Goal: Task Accomplishment & Management: Manage account settings

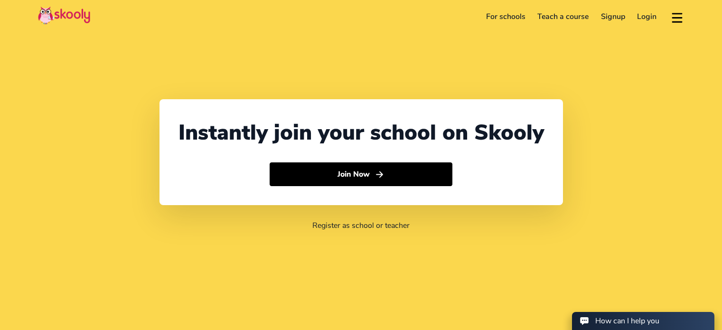
select select "65"
select select "Singapore"
select select "Asia/Singapore"
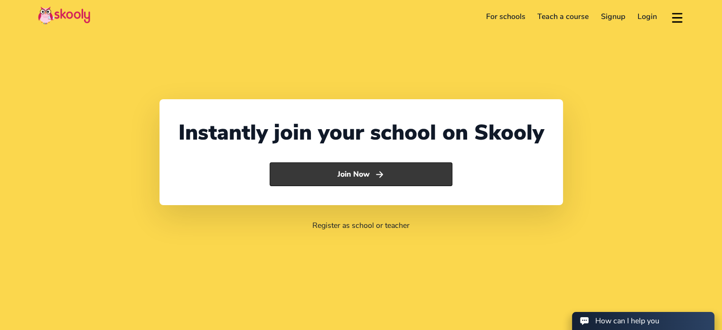
click at [339, 178] on button "Join Now" at bounding box center [360, 174] width 183 height 24
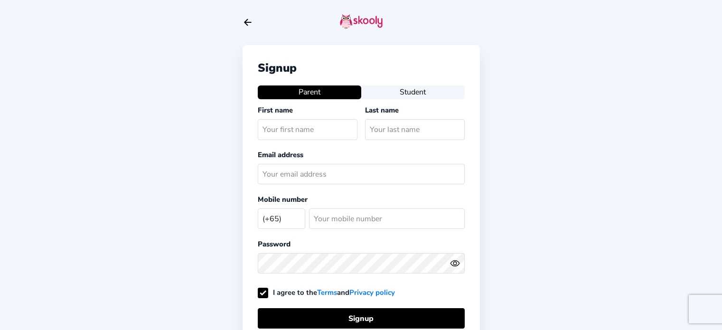
select select "SG"
type input "[PERSON_NAME]"
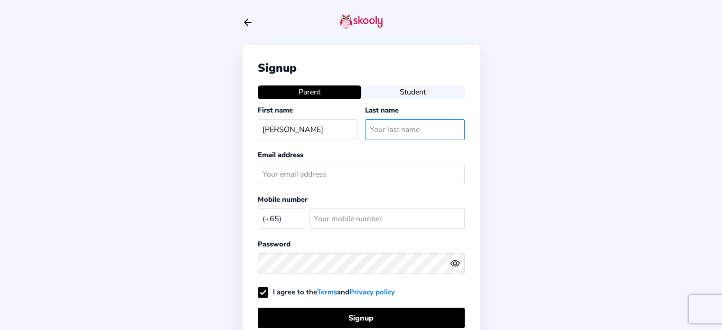
click at [387, 122] on input "text" at bounding box center [415, 129] width 100 height 20
type input "Khona"
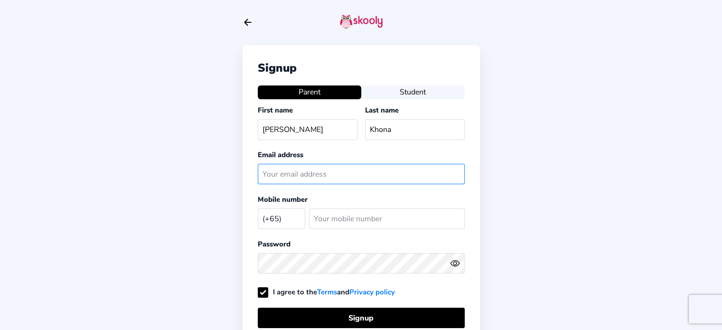
click at [343, 173] on input "text" at bounding box center [361, 174] width 207 height 20
type input "[EMAIL_ADDRESS][DOMAIN_NAME]"
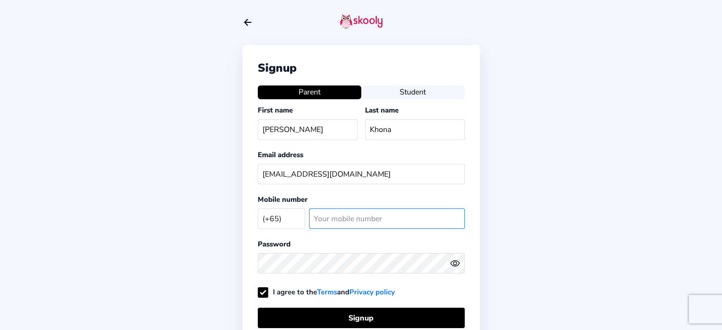
click at [339, 216] on input "number" at bounding box center [387, 218] width 156 height 20
type input "89004036"
click at [455, 261] on icon "Eye" at bounding box center [455, 263] width 10 height 10
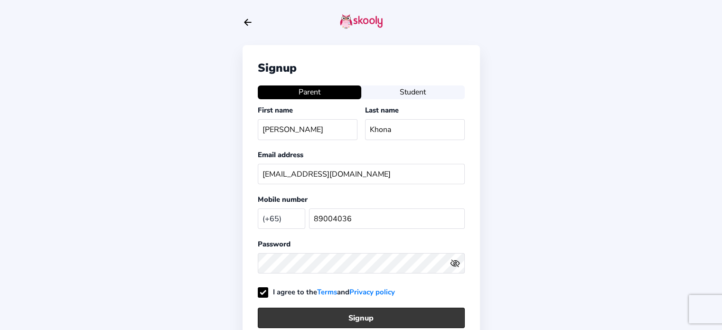
click at [357, 319] on button "Signup" at bounding box center [361, 317] width 207 height 20
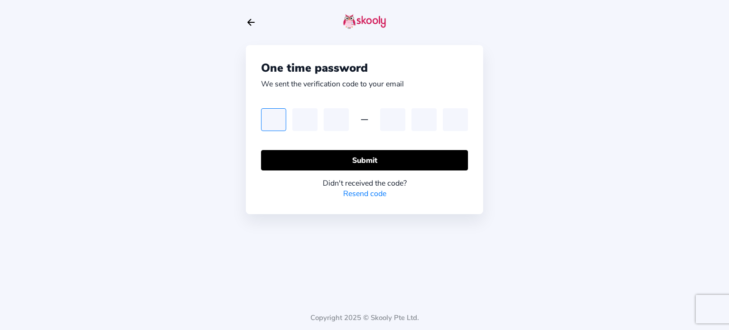
type input "9"
type input "7"
type input "3"
type input "1"
type input "7"
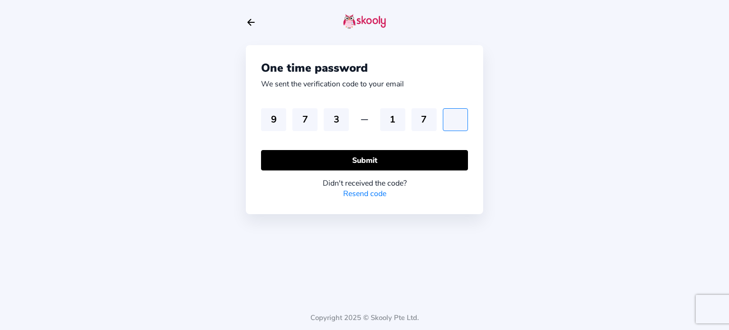
type input "5"
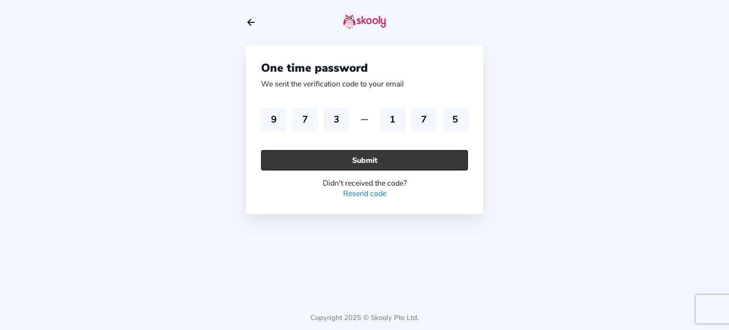
click at [300, 153] on button "Submit" at bounding box center [364, 160] width 207 height 20
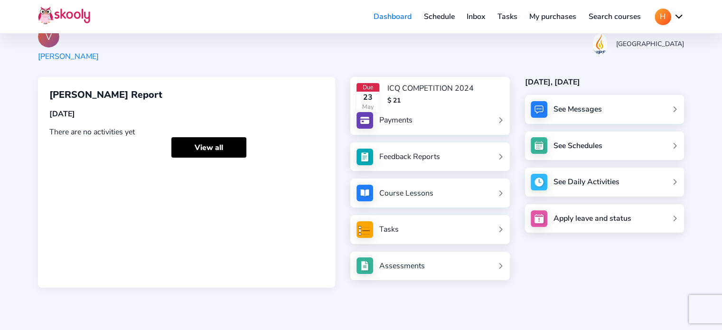
scroll to position [37, 0]
click at [613, 19] on link "Search courses" at bounding box center [614, 16] width 65 height 15
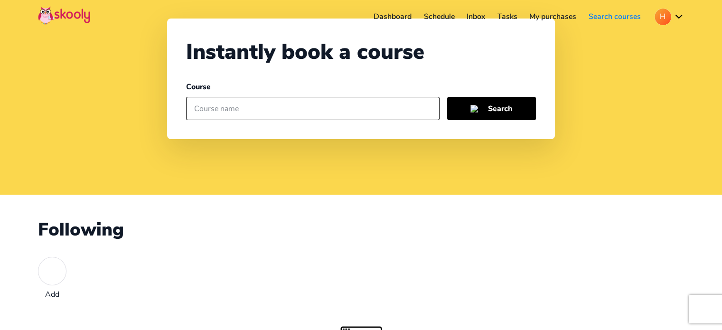
click at [244, 107] on input "text" at bounding box center [312, 109] width 253 height 24
type input "cricket"
drag, startPoint x: 719, startPoint y: 101, endPoint x: 724, endPoint y: 111, distance: 11.9
click at [721, 111] on html "Dashboard Schedule Inbox Tasks My purchases Search courses H My account Logout …" at bounding box center [361, 207] width 722 height 489
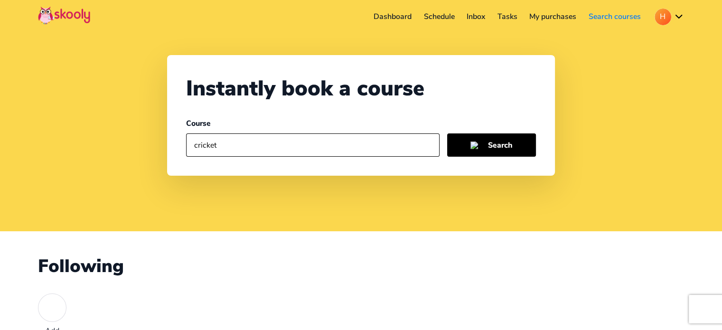
scroll to position [37, 0]
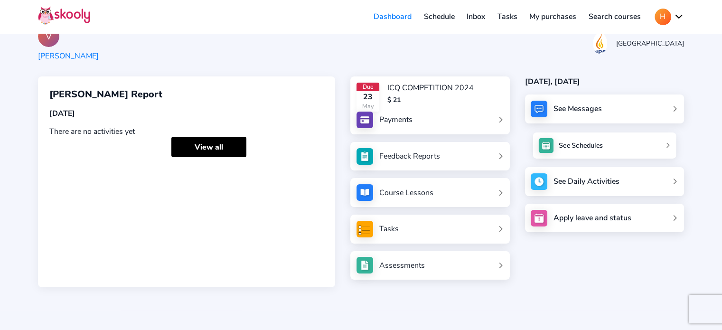
click at [590, 150] on link "See Schedules" at bounding box center [603, 145] width 143 height 26
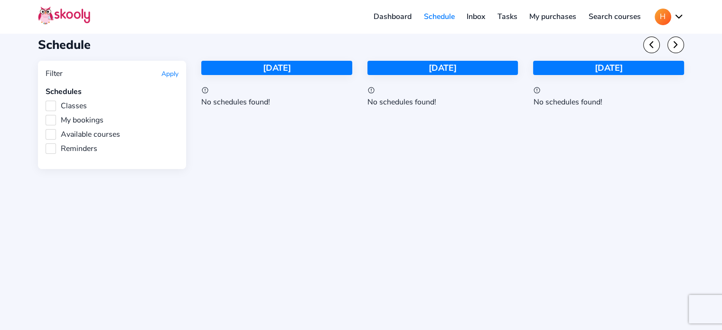
click at [511, 14] on link "Tasks" at bounding box center [507, 16] width 32 height 15
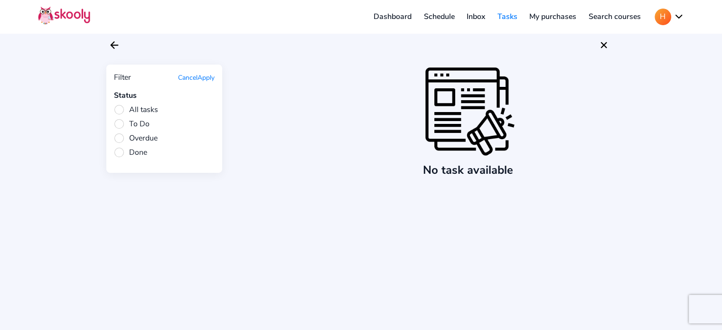
click at [559, 19] on link "My purchases" at bounding box center [552, 16] width 59 height 15
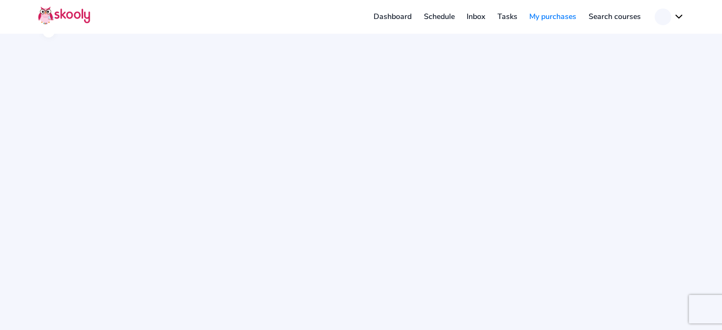
click at [393, 18] on link "Dashboard" at bounding box center [392, 16] width 50 height 15
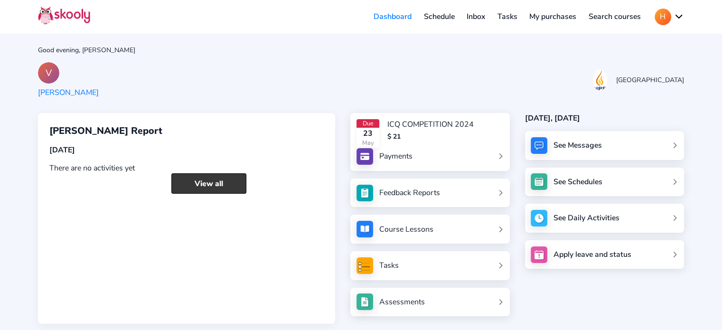
click at [194, 186] on link "View all" at bounding box center [208, 183] width 75 height 20
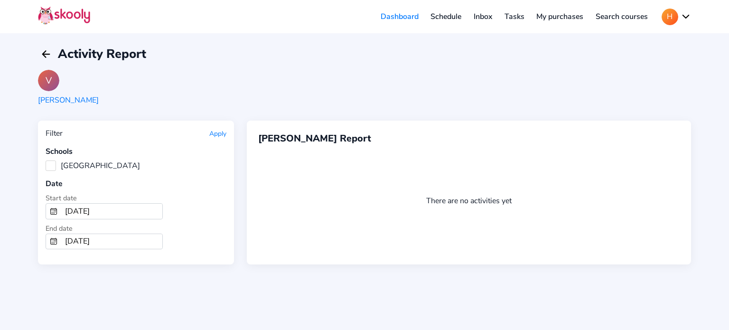
click at [441, 21] on link "Schedule" at bounding box center [446, 16] width 43 height 15
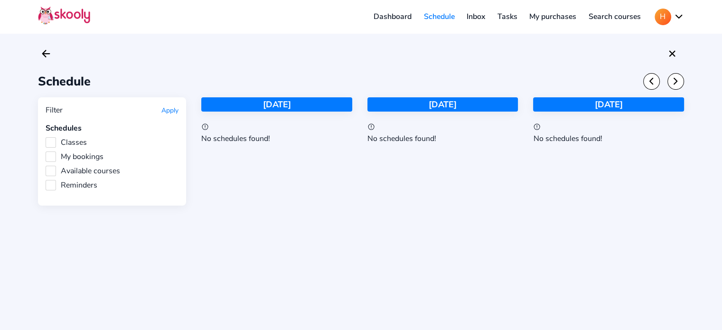
click at [484, 18] on link "Inbox" at bounding box center [475, 16] width 31 height 15
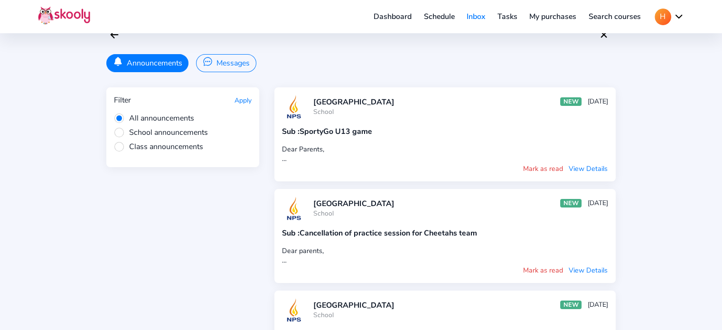
scroll to position [25, 0]
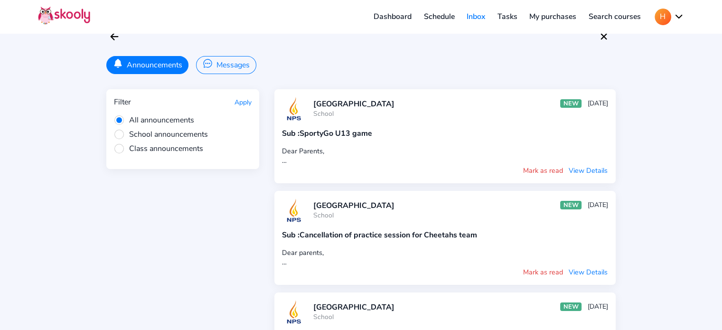
click at [282, 160] on br at bounding box center [284, 160] width 5 height 9
click at [242, 64] on button "Messages" at bounding box center [226, 65] width 60 height 18
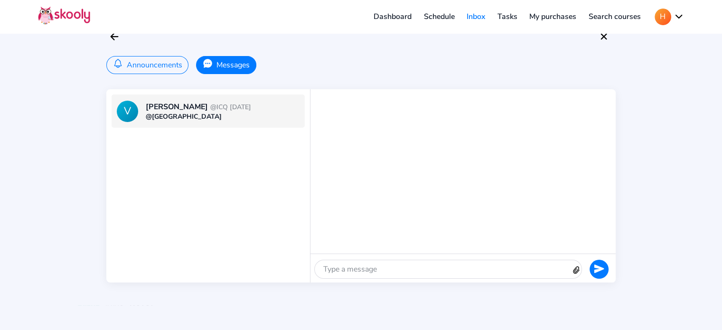
click at [141, 61] on button "Announcements" at bounding box center [147, 65] width 82 height 18
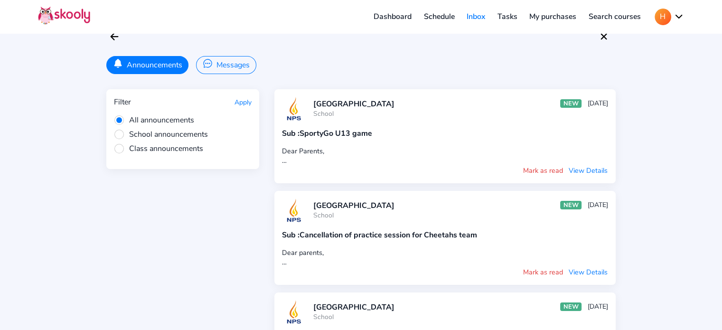
click at [581, 170] on button "View Details" at bounding box center [588, 170] width 40 height 10
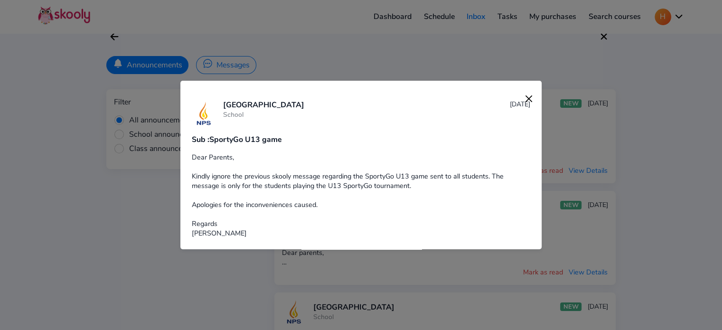
drag, startPoint x: 541, startPoint y: 173, endPoint x: 542, endPoint y: 220, distance: 47.0
click at [542, 220] on div at bounding box center [361, 165] width 722 height 330
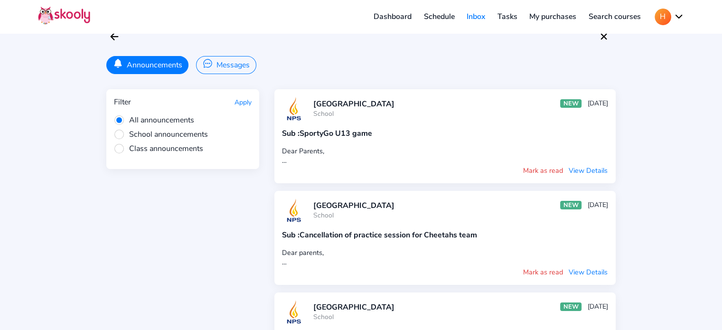
click at [583, 268] on button "View Details" at bounding box center [588, 272] width 40 height 10
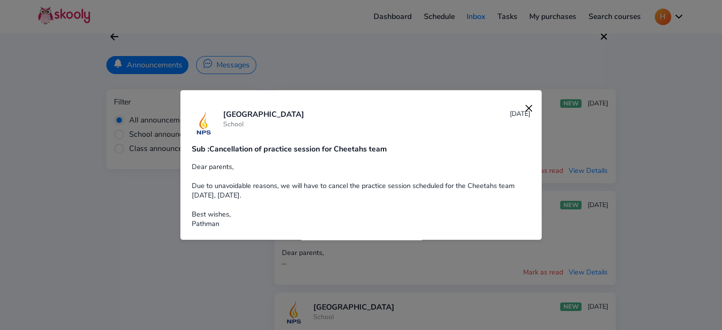
click at [522, 104] on img at bounding box center [528, 108] width 13 height 13
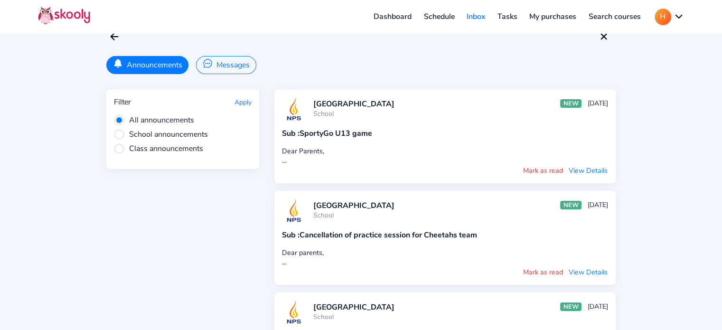
click at [598, 268] on button "View Details" at bounding box center [588, 272] width 40 height 10
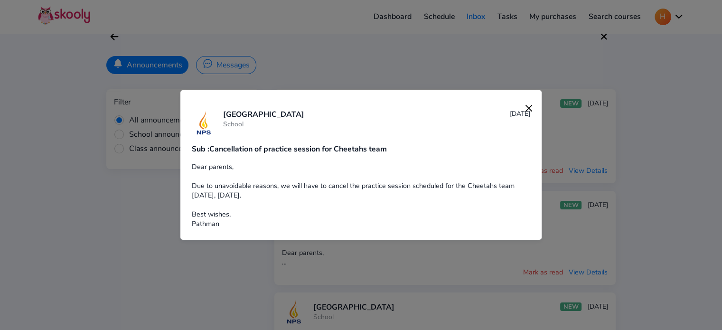
click at [522, 109] on img at bounding box center [528, 108] width 13 height 13
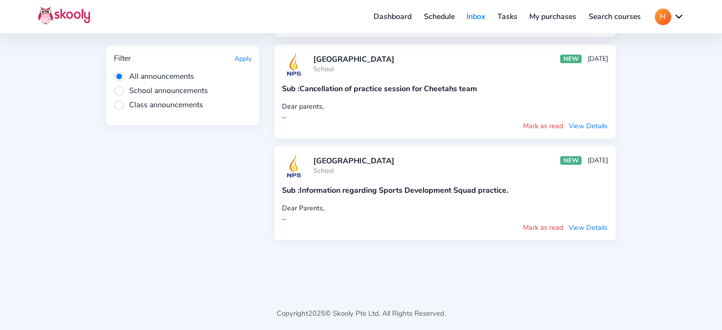
scroll to position [0, 0]
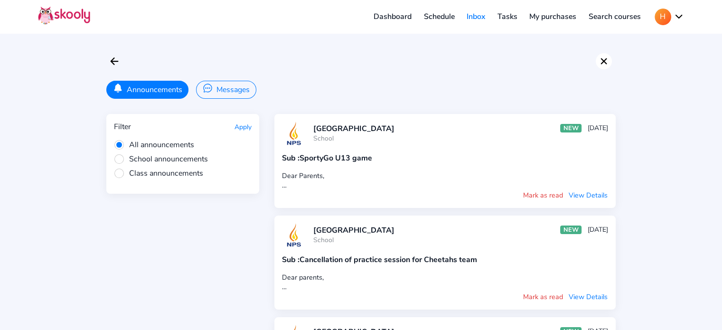
click at [605, 61] on icon "Close" at bounding box center [603, 61] width 11 height 11
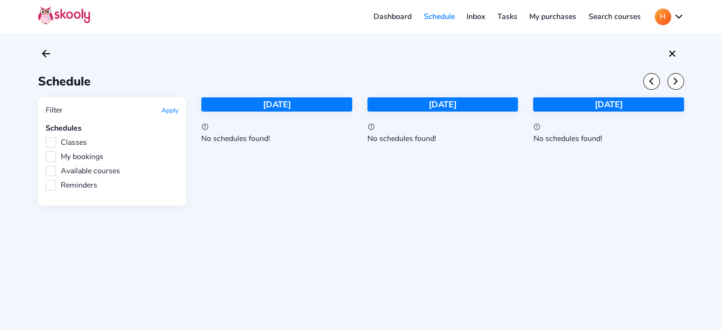
click at [553, 16] on link "My purchases" at bounding box center [552, 16] width 59 height 15
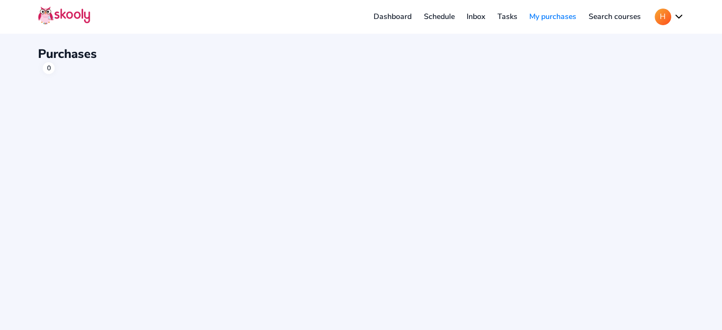
click at [510, 17] on link "Tasks" at bounding box center [507, 16] width 32 height 15
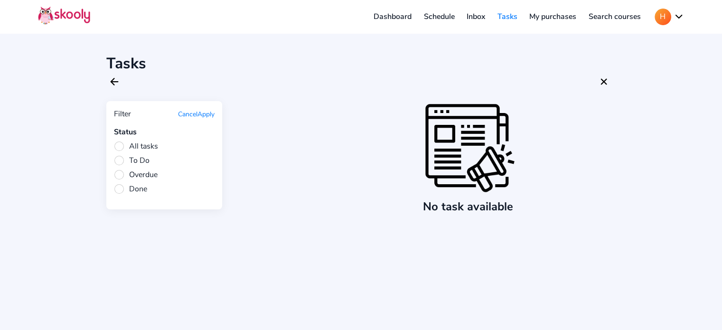
click at [474, 17] on link "Inbox" at bounding box center [475, 16] width 31 height 15
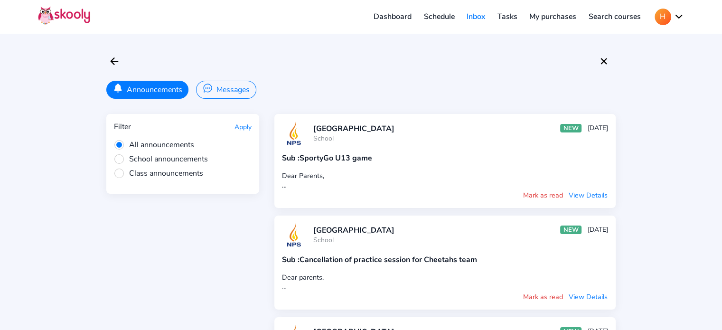
click at [440, 15] on link "Schedule" at bounding box center [438, 16] width 43 height 15
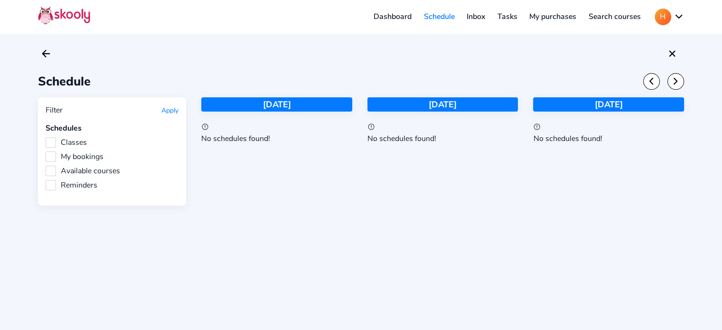
click at [393, 13] on link "Dashboard" at bounding box center [392, 16] width 50 height 15
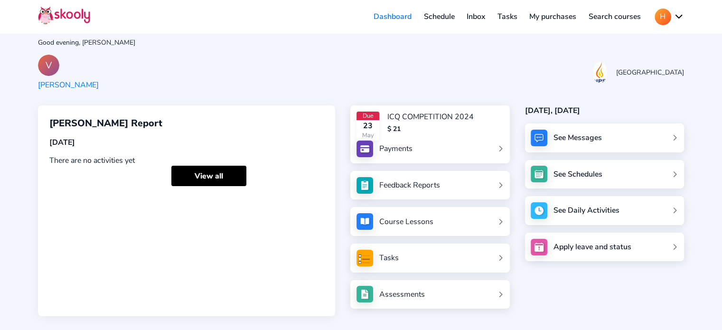
scroll to position [7, 0]
click at [500, 222] on link "Course Lessons" at bounding box center [429, 221] width 147 height 17
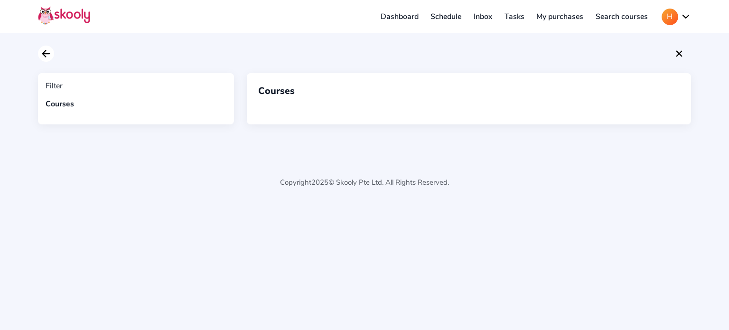
click at [46, 54] on icon "Arrow Back" at bounding box center [45, 53] width 11 height 11
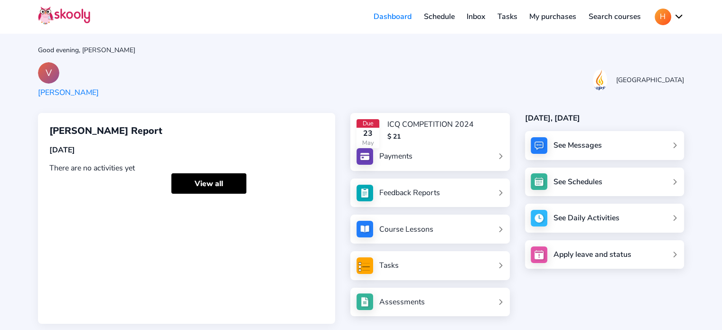
click at [400, 153] on div "Payments" at bounding box center [395, 156] width 33 height 10
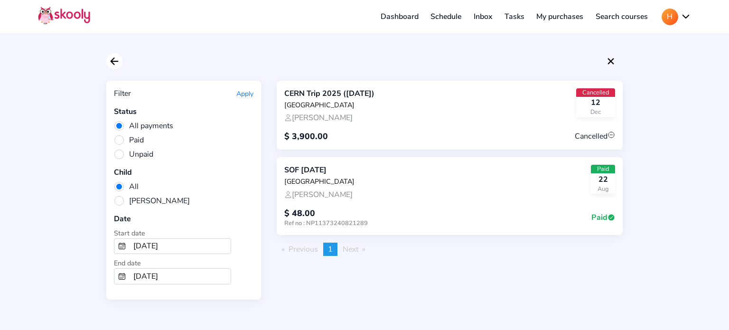
click at [114, 63] on icon "Arrow Back" at bounding box center [114, 61] width 11 height 11
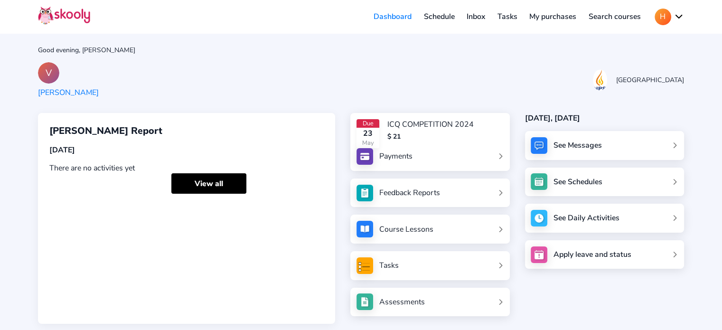
click at [389, 263] on div "Tasks" at bounding box center [388, 265] width 19 height 10
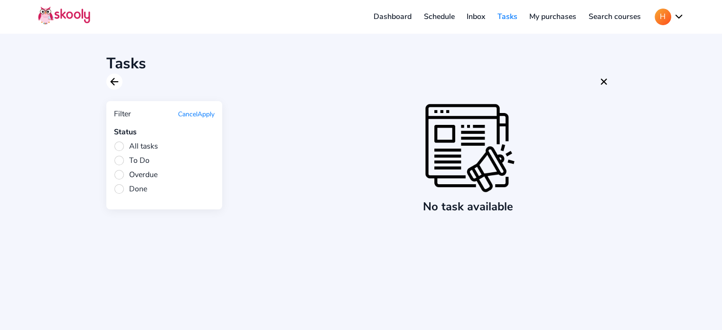
click at [108, 85] on button at bounding box center [114, 82] width 16 height 16
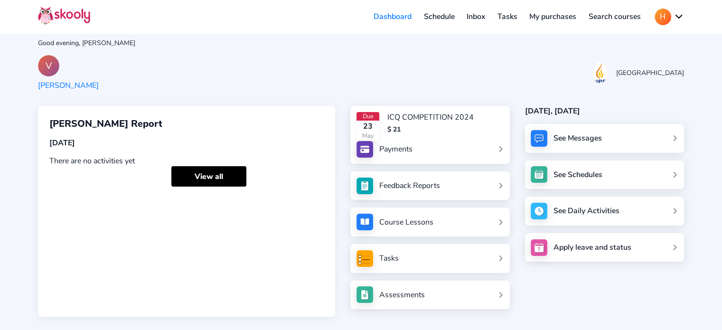
click at [383, 291] on div "Assessments" at bounding box center [402, 294] width 46 height 10
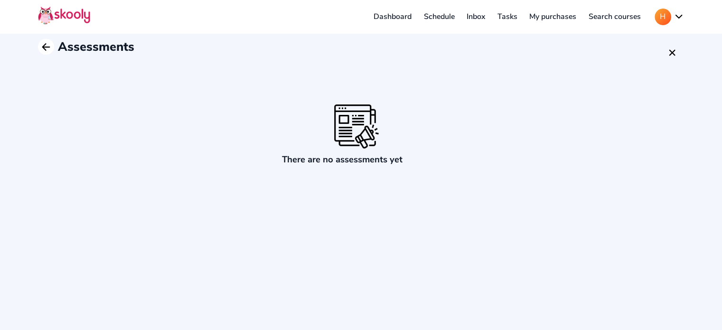
click at [44, 47] on icon "arrow back outline" at bounding box center [45, 47] width 7 height 7
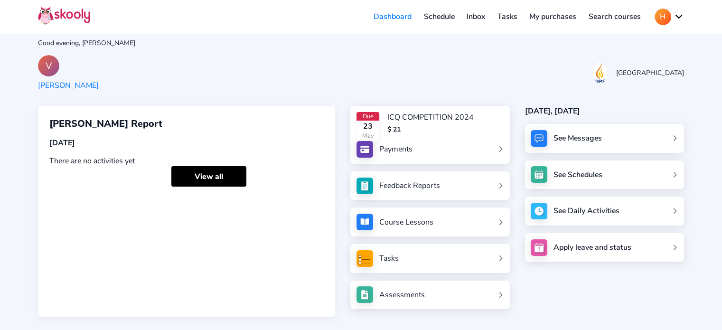
click at [418, 254] on link "Tasks" at bounding box center [429, 258] width 147 height 17
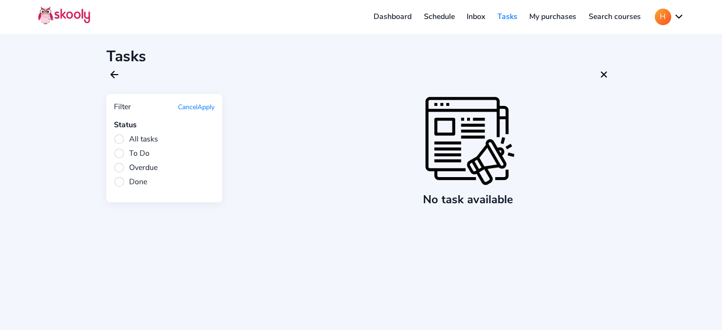
click at [122, 136] on span "All tasks" at bounding box center [136, 139] width 44 height 10
click at [0, 0] on input "All tasks" at bounding box center [0, 0] width 0 height 0
click at [122, 136] on span "All tasks" at bounding box center [136, 139] width 44 height 10
click at [0, 0] on input "All tasks" at bounding box center [0, 0] width 0 height 0
click at [198, 104] on button "Apply" at bounding box center [205, 106] width 17 height 9
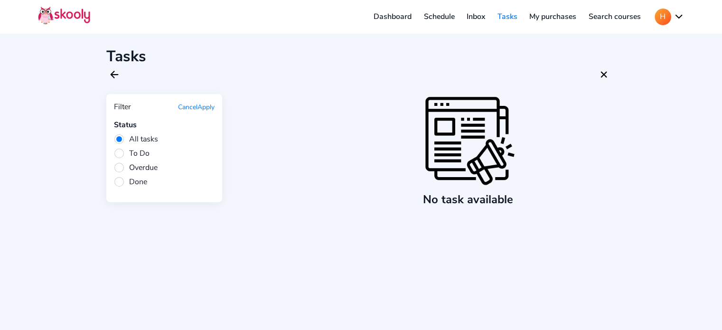
click at [207, 104] on button "Apply" at bounding box center [205, 106] width 17 height 9
click at [119, 139] on span "All tasks" at bounding box center [136, 139] width 44 height 10
click at [0, 0] on input "All tasks" at bounding box center [0, 0] width 0 height 0
click at [602, 71] on icon "Close" at bounding box center [603, 74] width 11 height 11
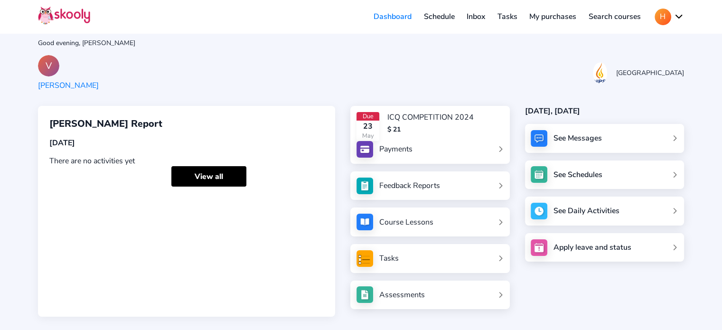
click at [641, 81] on div "[GEOGRAPHIC_DATA]" at bounding box center [637, 72] width 93 height 21
click at [565, 132] on div "See Messages" at bounding box center [604, 138] width 159 height 29
click at [546, 140] on img at bounding box center [538, 138] width 17 height 17
click at [676, 136] on div "See Messages" at bounding box center [604, 138] width 159 height 29
click at [645, 174] on link "See Schedules" at bounding box center [603, 175] width 143 height 26
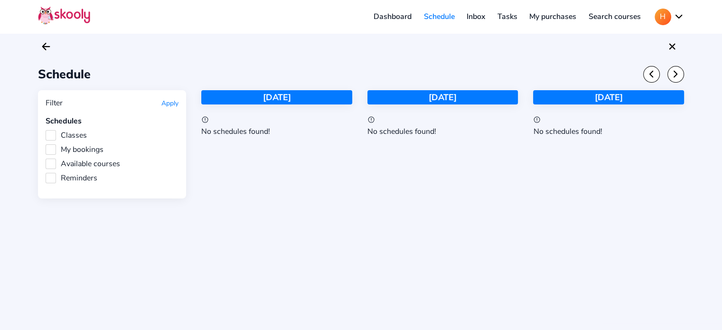
click at [54, 135] on label "Classes" at bounding box center [66, 135] width 41 height 10
click at [46, 130] on input "Classes" at bounding box center [46, 130] width 0 height 0
click at [48, 149] on label "My bookings" at bounding box center [75, 149] width 58 height 10
click at [46, 144] on input "My bookings" at bounding box center [46, 144] width 0 height 0
click at [49, 162] on label "Available courses" at bounding box center [83, 163] width 74 height 10
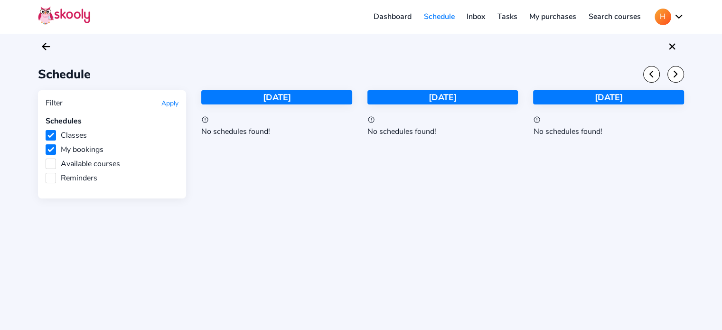
click at [46, 158] on input "Available courses" at bounding box center [46, 158] width 0 height 0
click at [49, 170] on div "Schedules Classes My bookings Available courses Reminders" at bounding box center [112, 149] width 133 height 67
click at [49, 176] on label "Reminders" at bounding box center [72, 178] width 52 height 10
click at [46, 173] on input "Reminders" at bounding box center [46, 173] width 0 height 0
click at [169, 101] on button "Apply" at bounding box center [169, 103] width 17 height 9
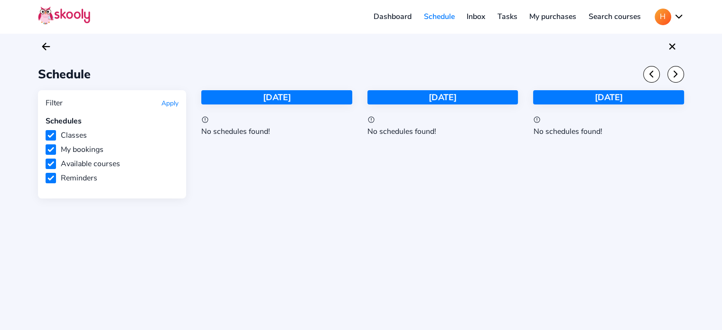
click at [474, 19] on link "Inbox" at bounding box center [475, 16] width 31 height 15
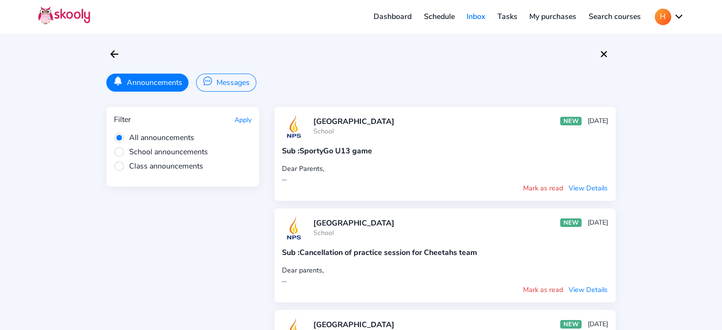
click at [503, 15] on link "Tasks" at bounding box center [507, 16] width 32 height 15
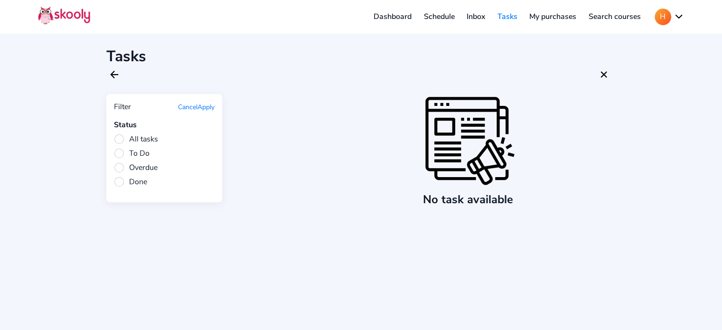
click at [129, 134] on span "All tasks" at bounding box center [136, 139] width 44 height 10
click at [0, 0] on input "All tasks" at bounding box center [0, 0] width 0 height 0
click at [128, 148] on span "To Do" at bounding box center [132, 153] width 36 height 10
click at [0, 0] on input "To Do" at bounding box center [0, 0] width 0 height 0
click at [112, 172] on div "Filter Cancel Apply Status All tasks To Do Overdue Done" at bounding box center [164, 148] width 116 height 108
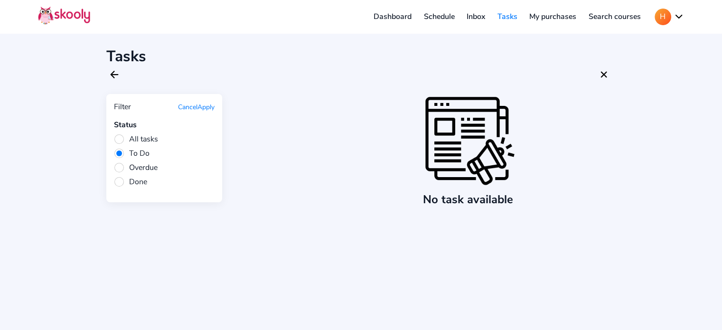
click at [213, 104] on button "Apply" at bounding box center [205, 106] width 17 height 9
click at [550, 12] on link "My purchases" at bounding box center [552, 16] width 59 height 15
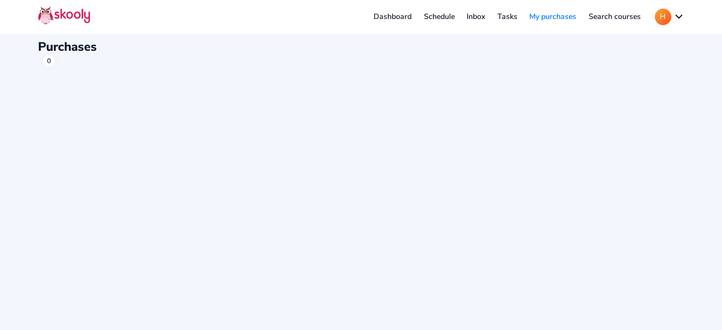
click at [617, 19] on link "Search courses" at bounding box center [614, 16] width 65 height 15
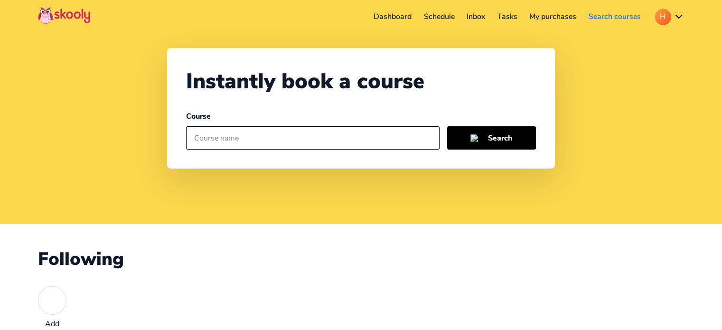
click at [287, 137] on input "text" at bounding box center [312, 138] width 253 height 24
type input "nps"
click at [467, 139] on button "Search" at bounding box center [491, 138] width 89 height 24
click at [680, 14] on button "H" at bounding box center [668, 17] width 29 height 17
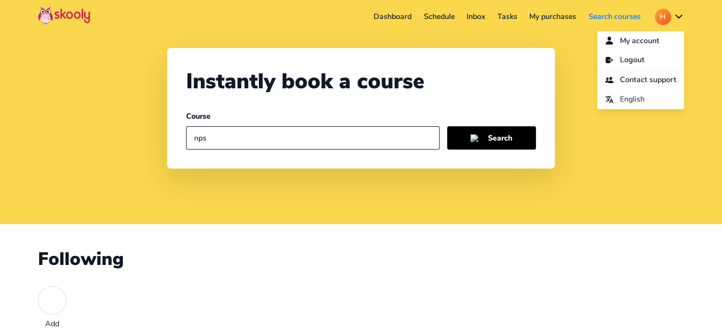
click at [553, 19] on link "My purchases" at bounding box center [552, 16] width 59 height 15
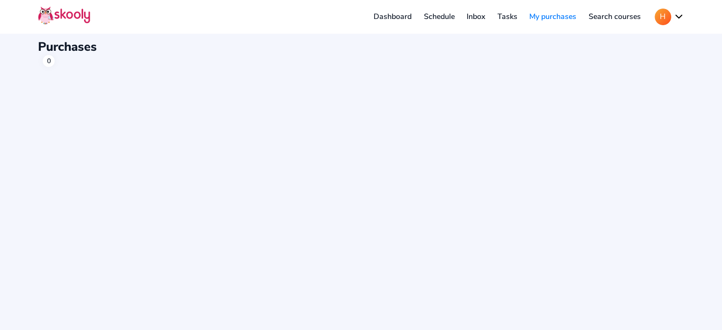
click at [391, 16] on link "Dashboard" at bounding box center [392, 16] width 50 height 15
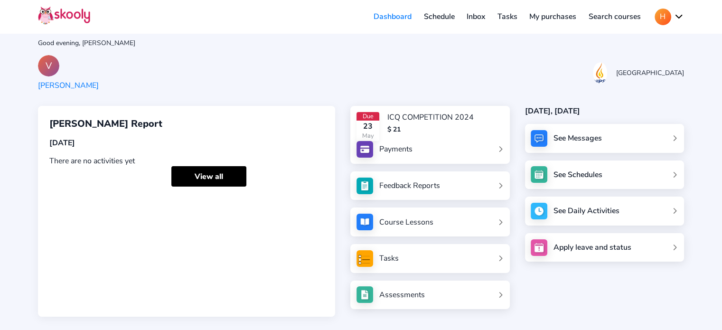
click at [469, 185] on link "Feedback Reports" at bounding box center [429, 185] width 147 height 17
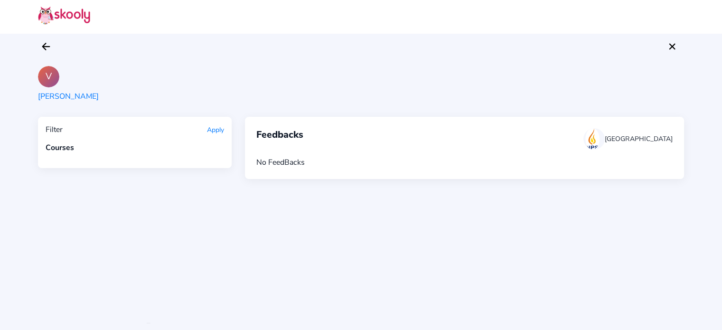
click at [58, 130] on div "Filter" at bounding box center [54, 129] width 17 height 10
click at [44, 48] on icon "arrow back outline" at bounding box center [45, 46] width 7 height 7
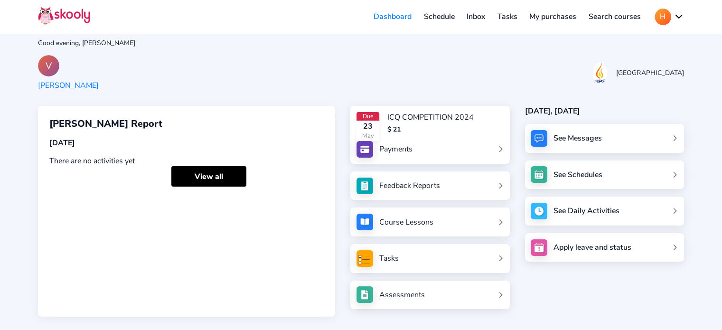
click at [419, 195] on div "Feedback Reports" at bounding box center [429, 185] width 159 height 29
click at [410, 225] on div "Course Lessons" at bounding box center [406, 222] width 54 height 10
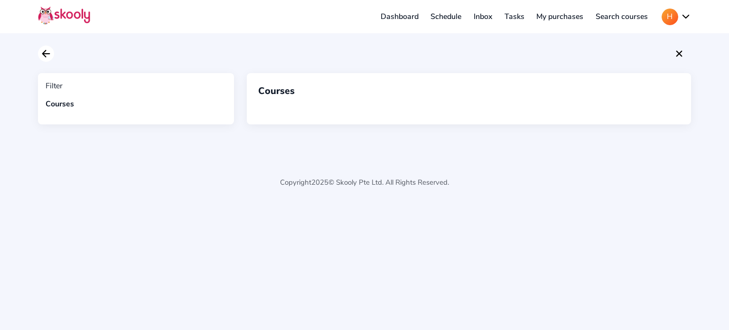
click at [49, 56] on icon "Arrow Back" at bounding box center [45, 53] width 11 height 11
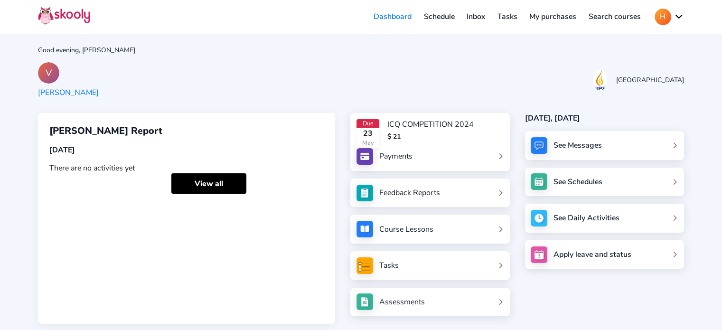
click at [419, 198] on link "Feedback Reports" at bounding box center [429, 193] width 147 height 17
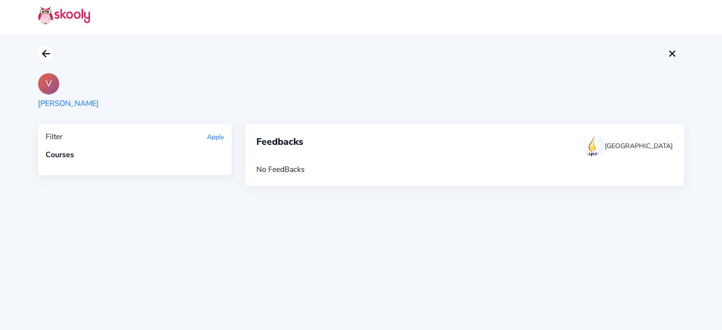
click at [44, 56] on icon "Arrow Back" at bounding box center [45, 53] width 11 height 11
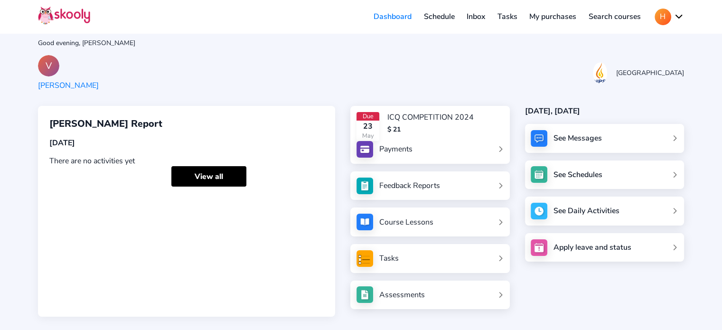
click at [407, 282] on div "Assessments" at bounding box center [429, 294] width 159 height 29
click at [75, 83] on div "[PERSON_NAME]" at bounding box center [68, 85] width 61 height 10
click at [410, 269] on div "Tasks" at bounding box center [429, 258] width 159 height 29
click at [404, 260] on link "Tasks" at bounding box center [429, 258] width 147 height 17
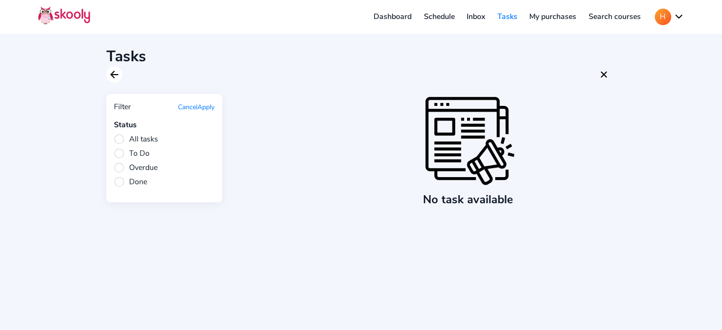
click at [107, 72] on button at bounding box center [114, 74] width 16 height 16
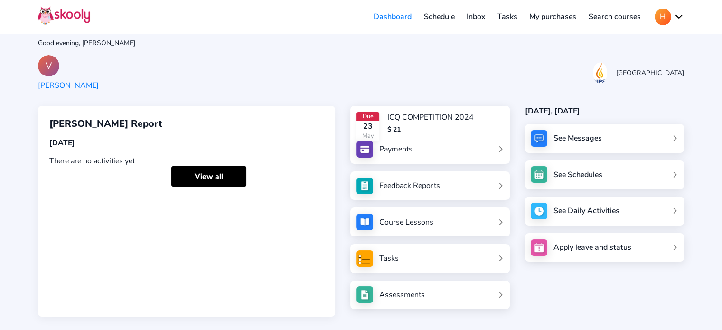
click at [376, 290] on link "Assessments" at bounding box center [429, 294] width 147 height 17
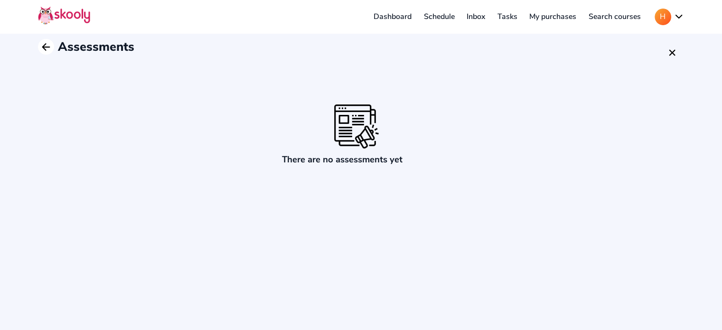
click at [41, 49] on icon "Arrow Back" at bounding box center [45, 46] width 11 height 11
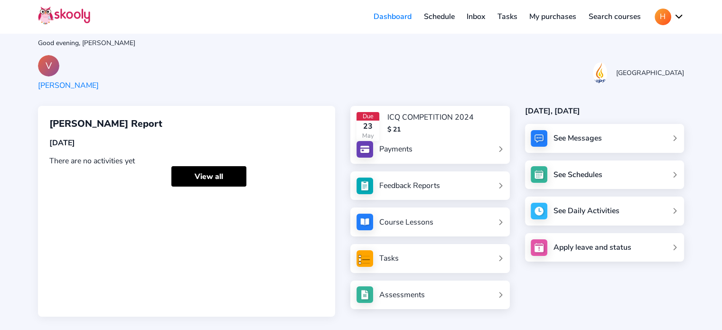
click at [577, 146] on div "See Messages" at bounding box center [604, 138] width 159 height 29
click at [593, 134] on div "See Messages" at bounding box center [577, 138] width 48 height 10
click at [609, 180] on link "See Schedules" at bounding box center [603, 175] width 143 height 26
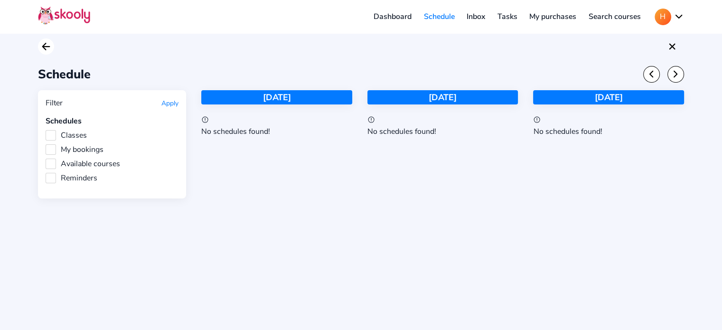
click at [46, 45] on icon "Arrow Back" at bounding box center [45, 46] width 11 height 11
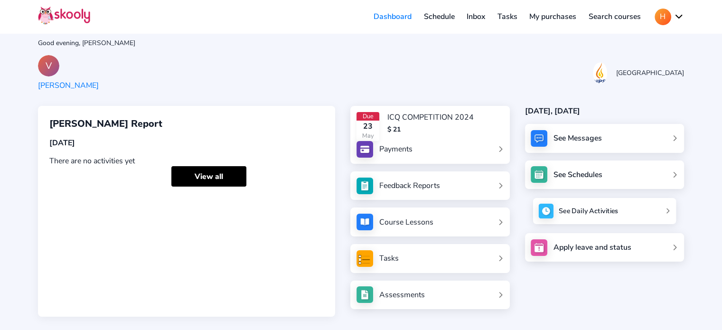
click at [555, 213] on link "See Daily Activities" at bounding box center [603, 211] width 143 height 26
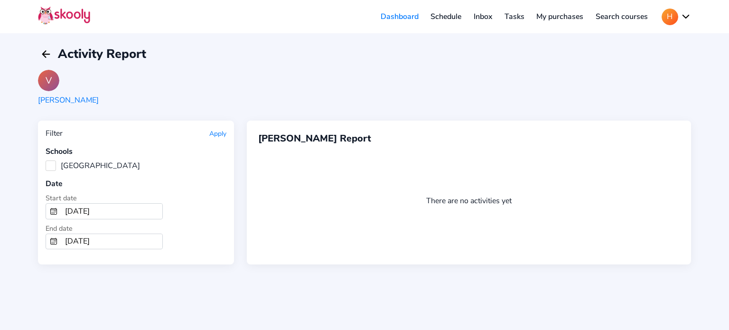
click at [59, 161] on label "[GEOGRAPHIC_DATA]" at bounding box center [93, 165] width 94 height 10
click at [46, 160] on School "[GEOGRAPHIC_DATA]" at bounding box center [46, 160] width 0 height 0
click at [87, 212] on input "8/7/2025" at bounding box center [111, 211] width 101 height 15
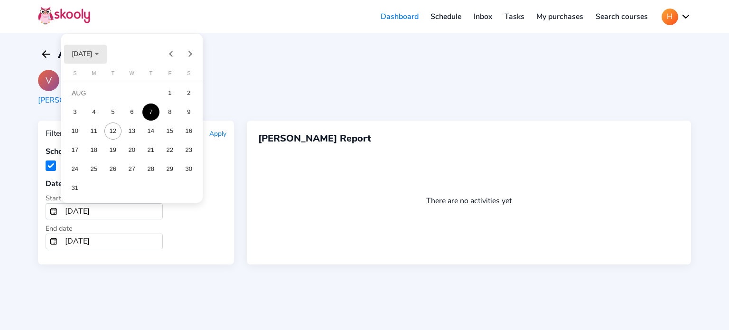
click at [92, 57] on span "AUG 2025" at bounding box center [82, 53] width 20 height 9
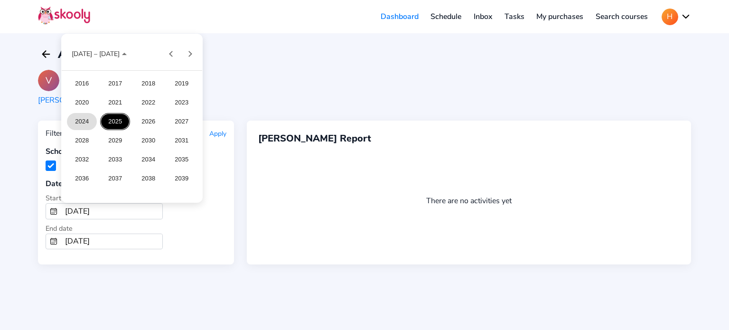
click at [80, 116] on div "2024" at bounding box center [82, 121] width 30 height 17
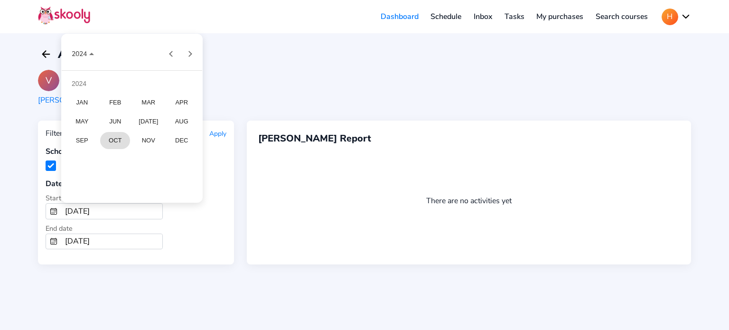
click at [125, 143] on div "OCT" at bounding box center [115, 140] width 30 height 17
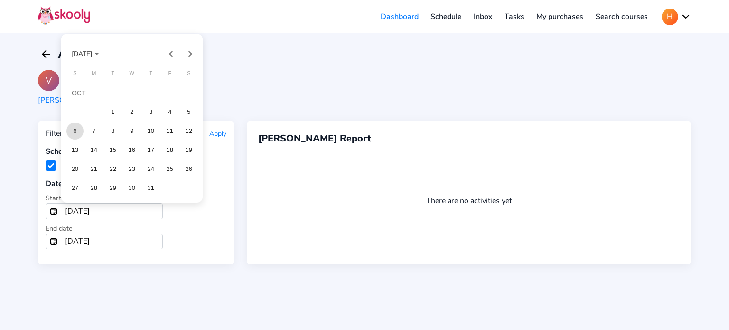
click at [80, 126] on div "6" at bounding box center [74, 130] width 17 height 17
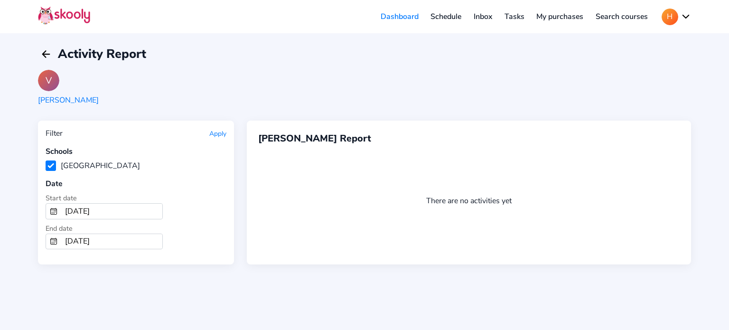
type input "10/6/2024"
click at [218, 131] on button "Apply" at bounding box center [217, 133] width 17 height 9
click at [45, 54] on icon "arrow back outline" at bounding box center [45, 54] width 7 height 7
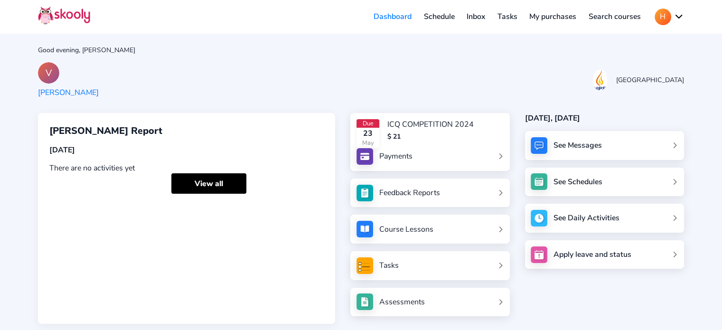
click at [604, 279] on div "Today, 10 August See Messages See Schedules See Daily Activities Apply leave an…" at bounding box center [596, 218] width 174 height 211
click at [631, 216] on link "See Daily Activities" at bounding box center [603, 218] width 143 height 26
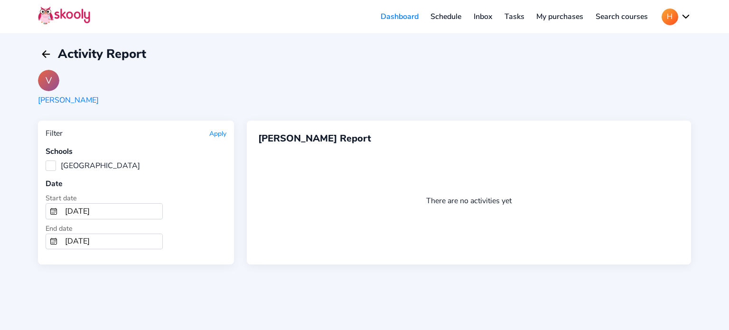
click at [66, 98] on div "[PERSON_NAME]" at bounding box center [68, 100] width 61 height 10
click at [53, 83] on div "V" at bounding box center [48, 80] width 21 height 21
click at [47, 55] on icon "Arrow Back" at bounding box center [45, 53] width 11 height 11
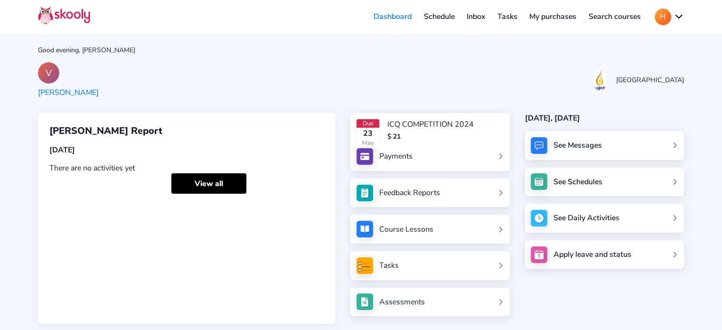
click at [60, 8] on img at bounding box center [64, 15] width 52 height 19
click at [211, 194] on div "Vivaan Khona's Report Today There are no activities yet View all" at bounding box center [186, 218] width 297 height 211
click at [215, 178] on link "View all" at bounding box center [208, 183] width 75 height 20
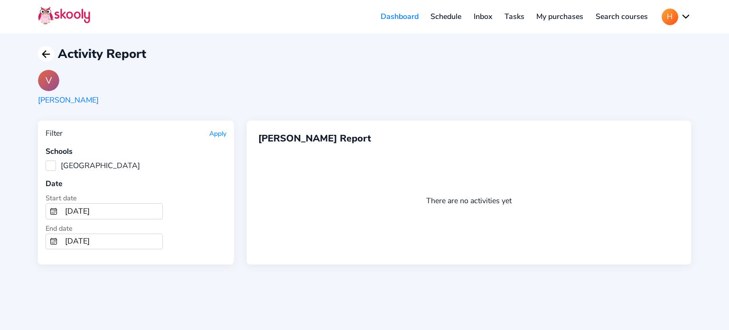
click at [42, 56] on icon "Arrow Back" at bounding box center [45, 53] width 11 height 11
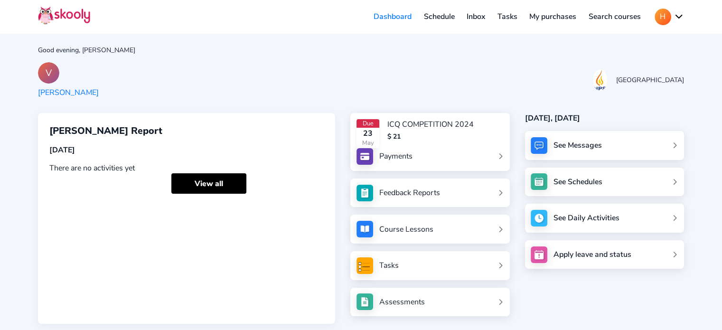
click at [448, 11] on link "Schedule" at bounding box center [438, 16] width 43 height 15
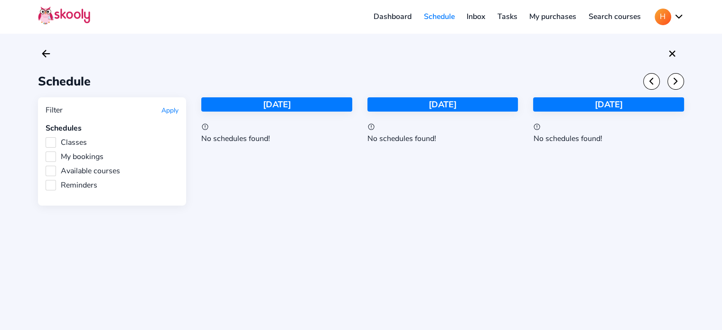
click at [474, 13] on link "Inbox" at bounding box center [475, 16] width 31 height 15
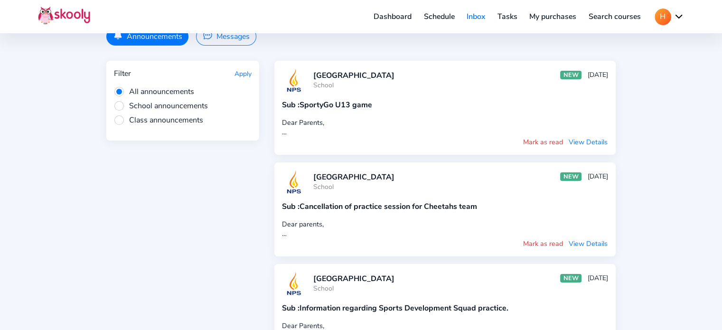
scroll to position [30, 0]
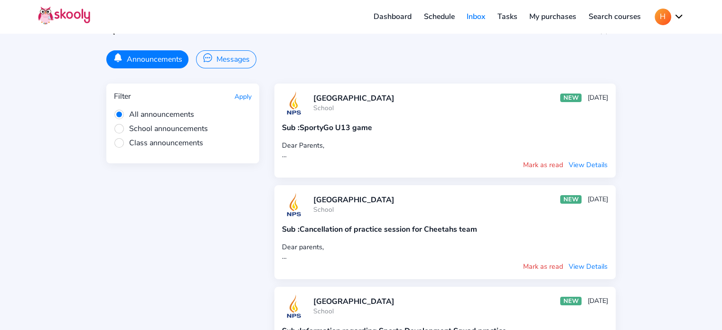
click at [584, 115] on div "NPS International School School NEW 23 May Sub : SportyGo U13 game Dear Parents…" at bounding box center [444, 130] width 341 height 94
click at [590, 261] on button "View Details" at bounding box center [588, 266] width 40 height 10
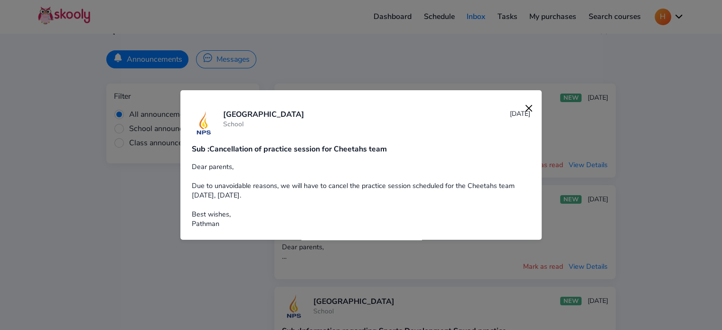
click at [522, 110] on img at bounding box center [528, 108] width 13 height 13
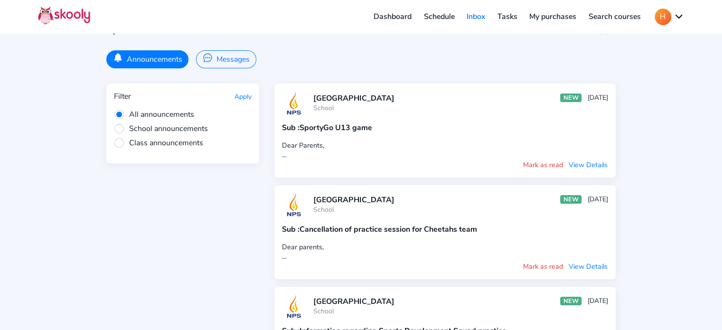
click at [190, 126] on span "School announcements" at bounding box center [161, 128] width 94 height 10
click at [0, 0] on input "School announcements" at bounding box center [0, 0] width 0 height 0
click at [248, 95] on button "Apply" at bounding box center [242, 96] width 17 height 9
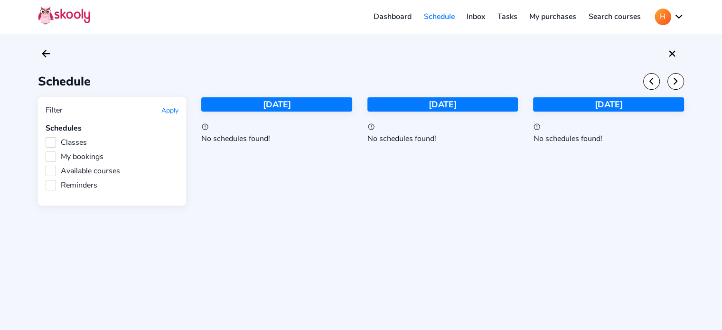
click at [471, 20] on link "Inbox" at bounding box center [475, 16] width 31 height 15
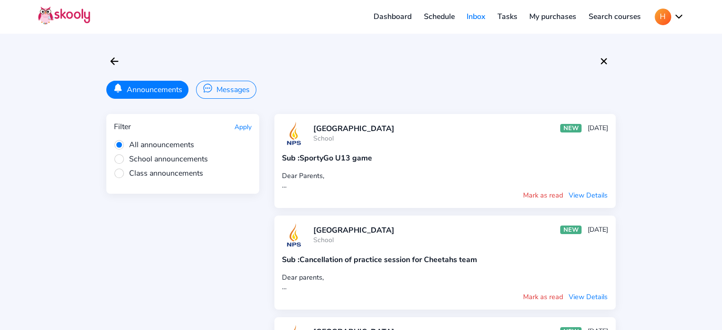
click at [154, 170] on span "Class announcements" at bounding box center [158, 173] width 89 height 10
click at [0, 0] on input "Class announcements" at bounding box center [0, 0] width 0 height 0
click at [246, 123] on button "Apply" at bounding box center [242, 126] width 17 height 9
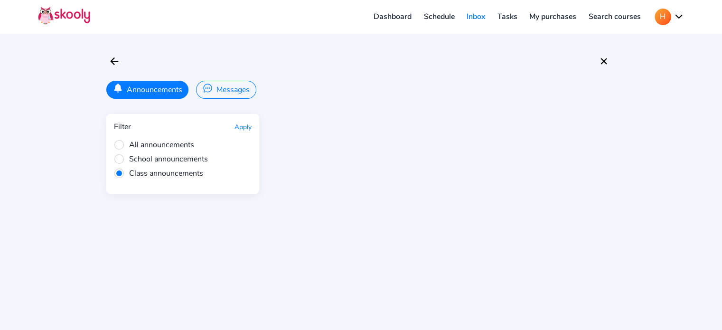
click at [171, 148] on span "All announcements" at bounding box center [154, 144] width 80 height 10
click at [0, 0] on input "All announcements" at bounding box center [0, 0] width 0 height 0
click at [245, 126] on button "Apply" at bounding box center [242, 126] width 17 height 9
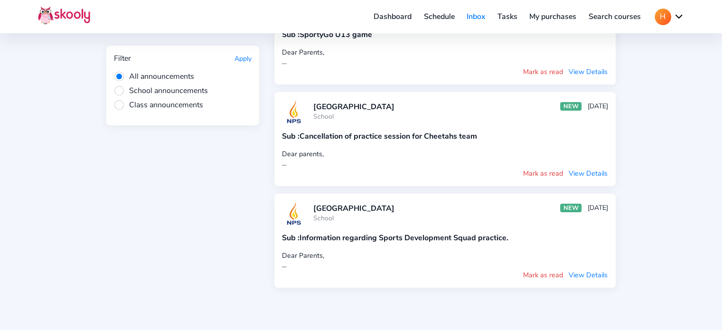
scroll to position [133, 0]
